Goal: Find specific page/section: Find specific page/section

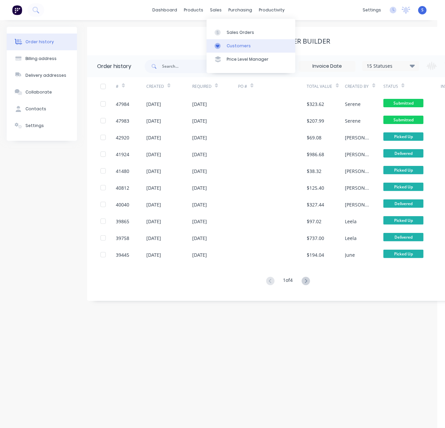
click at [232, 49] on div "Customers" at bounding box center [239, 46] width 24 height 6
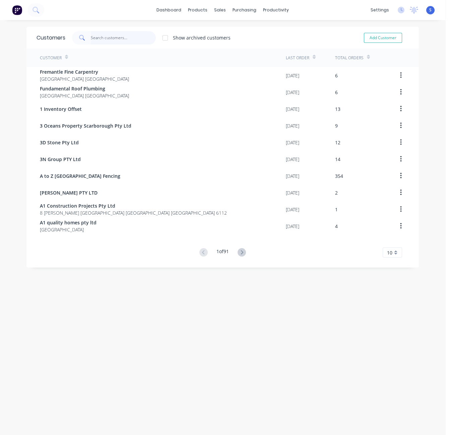
click at [127, 37] on input "text" at bounding box center [123, 37] width 65 height 13
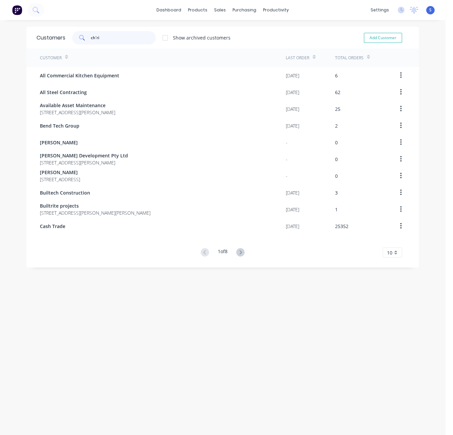
type input "[PERSON_NAME]"
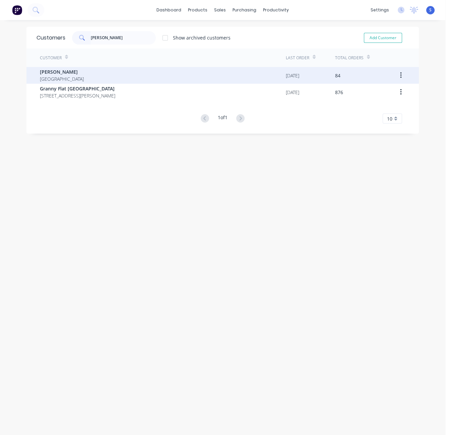
click at [91, 69] on div "[PERSON_NAME] [GEOGRAPHIC_DATA]" at bounding box center [163, 75] width 246 height 17
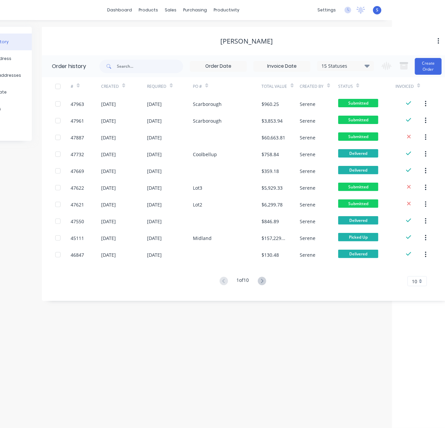
scroll to position [0, 54]
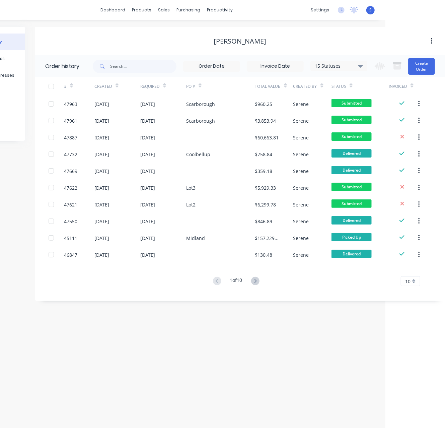
drag, startPoint x: 226, startPoint y: 314, endPoint x: 267, endPoint y: 315, distance: 41.2
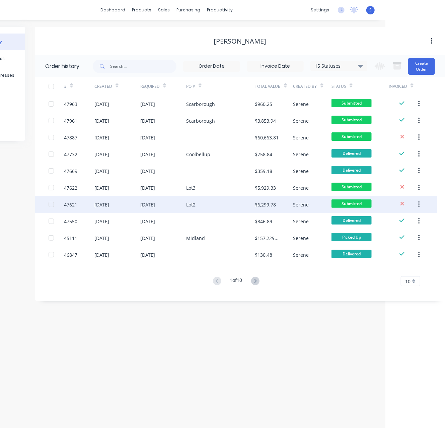
click at [195, 207] on div "Lot2" at bounding box center [220, 204] width 69 height 17
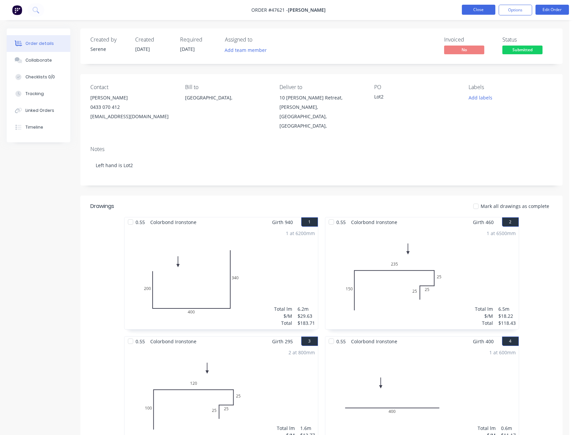
click at [445, 9] on button "Close" at bounding box center [478, 10] width 33 height 10
